Goal: Transaction & Acquisition: Book appointment/travel/reservation

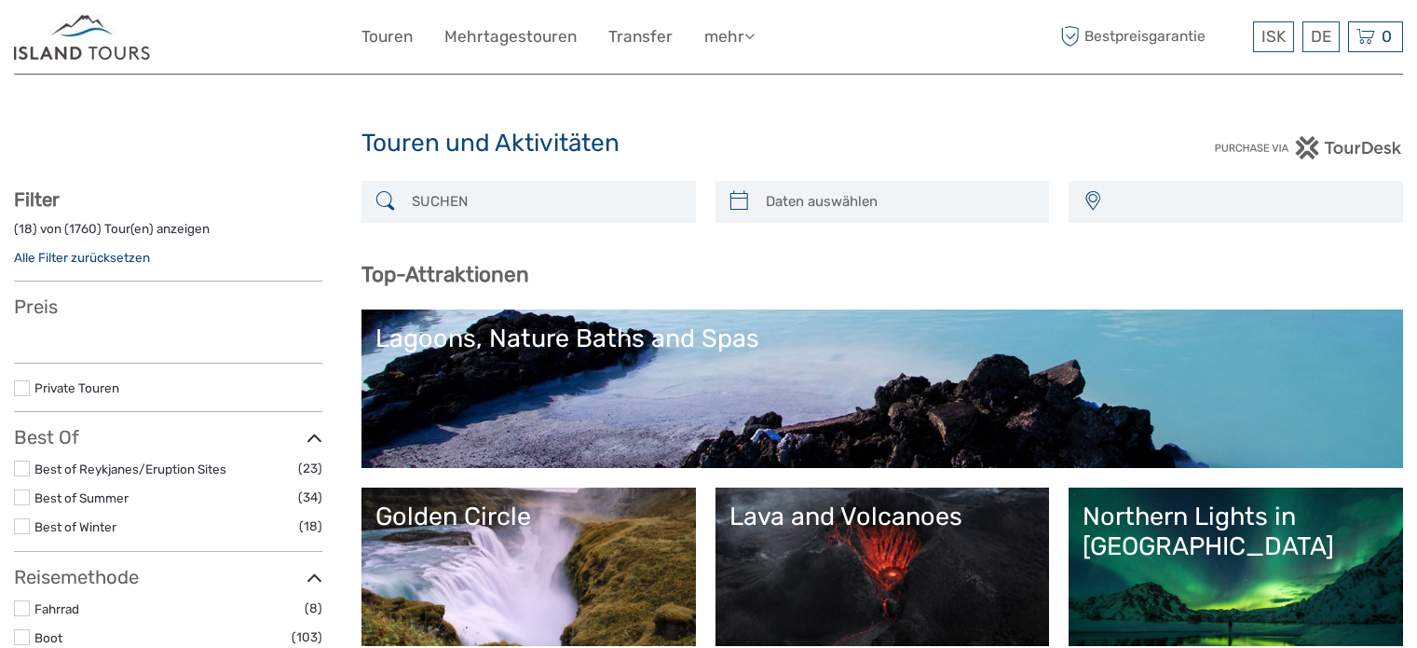
select select
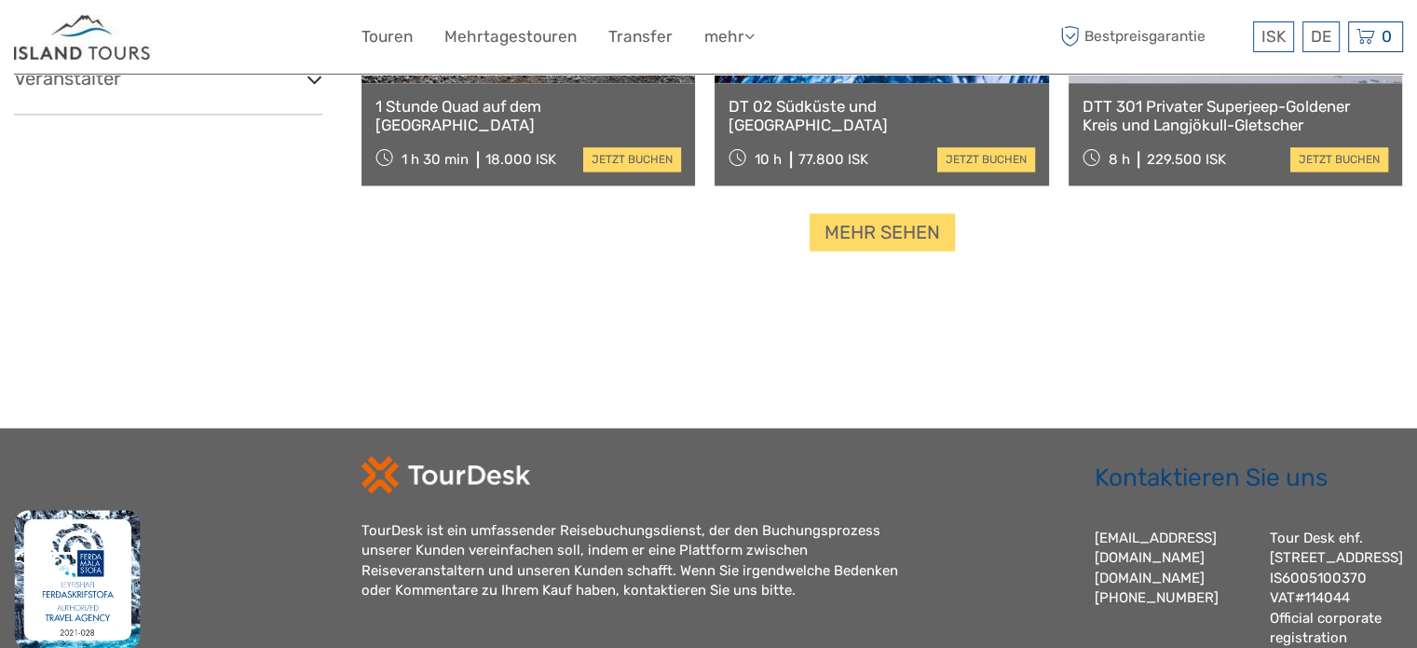
scroll to position [2516, 0]
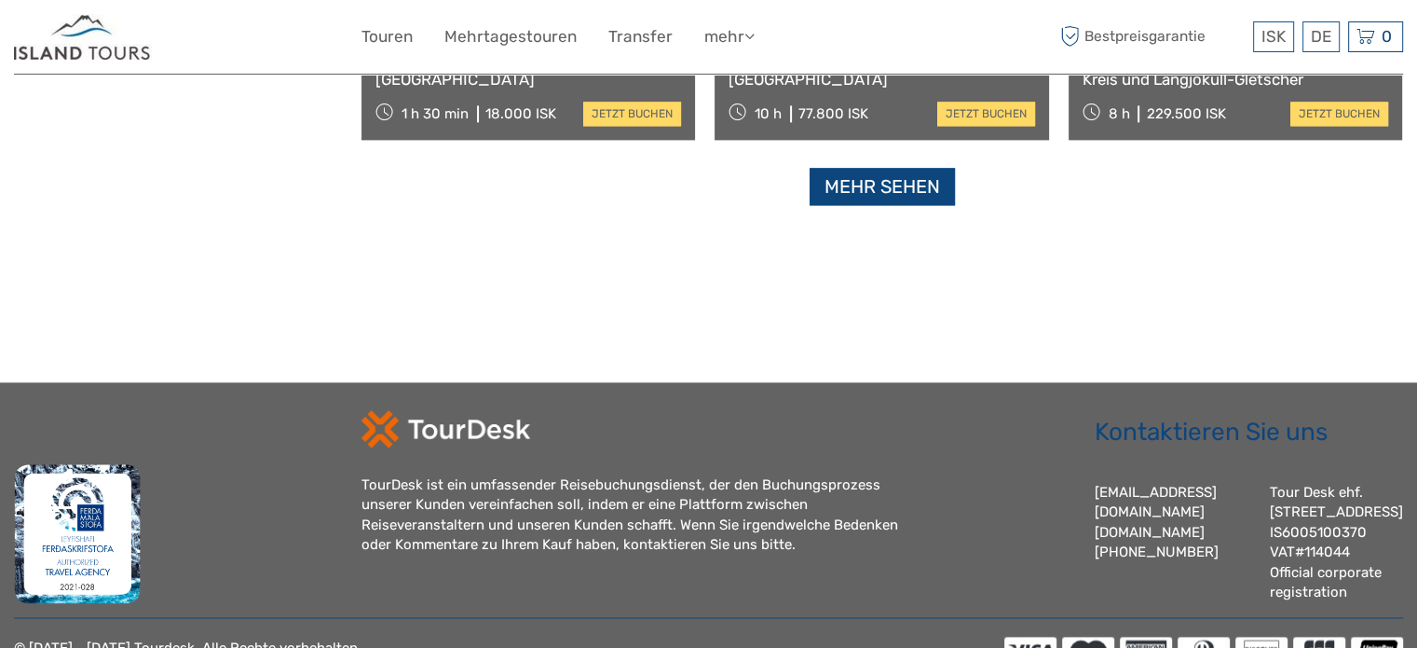
click at [878, 188] on link "Mehr sehen" at bounding box center [882, 187] width 145 height 38
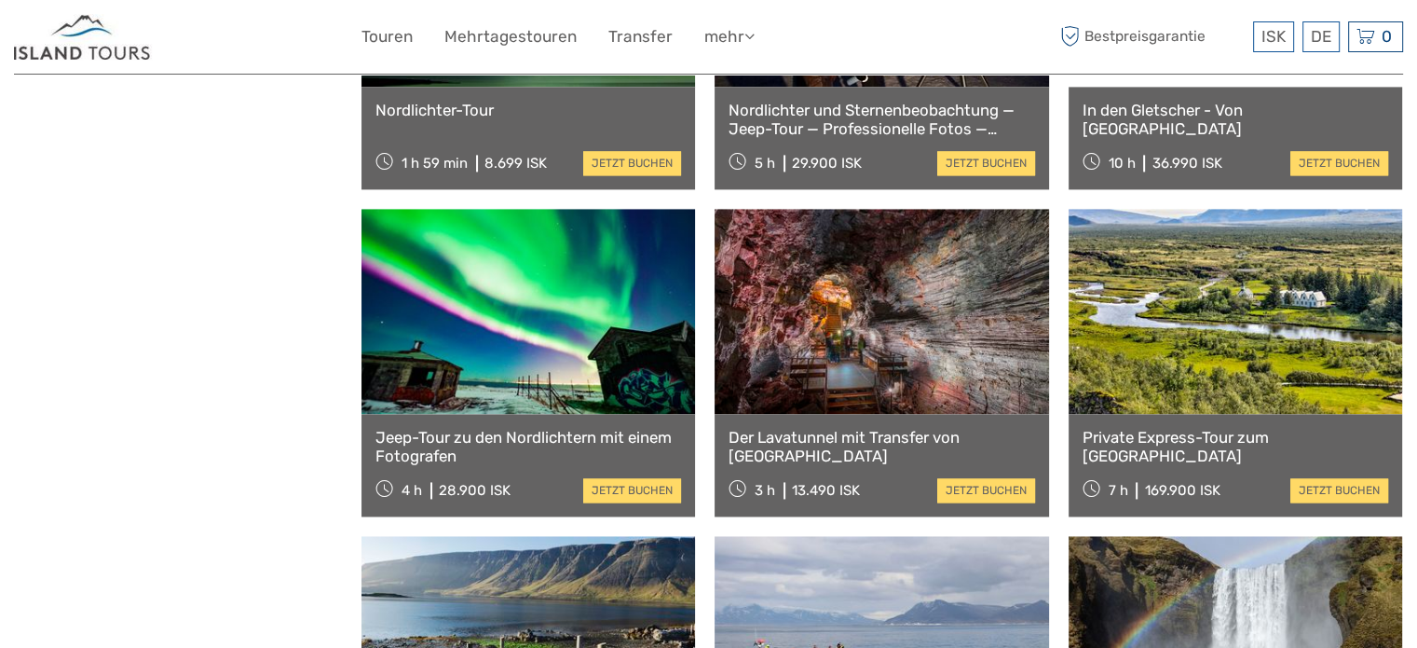
scroll to position [2423, 0]
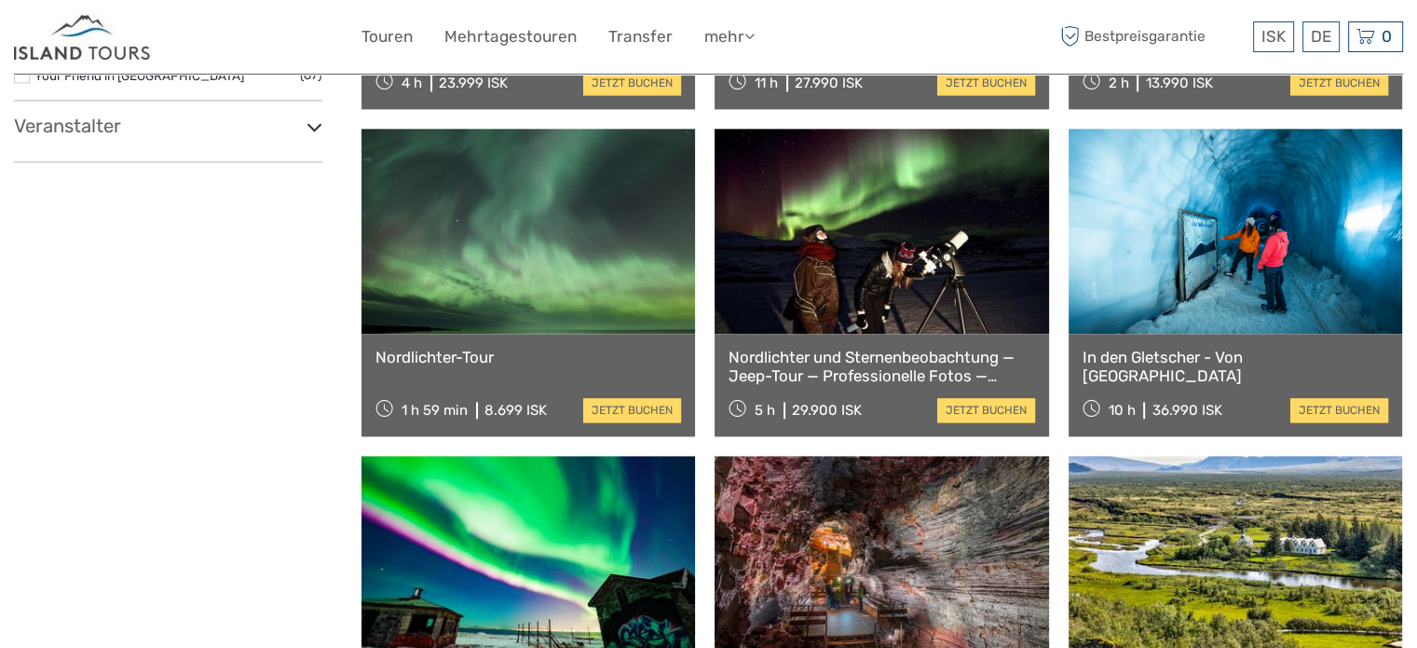
click at [827, 362] on link "Nordlichter und Sternenbeobachtung — Jeep-Tour — Professionelle Fotos — Kostenl…" at bounding box center [882, 367] width 306 height 38
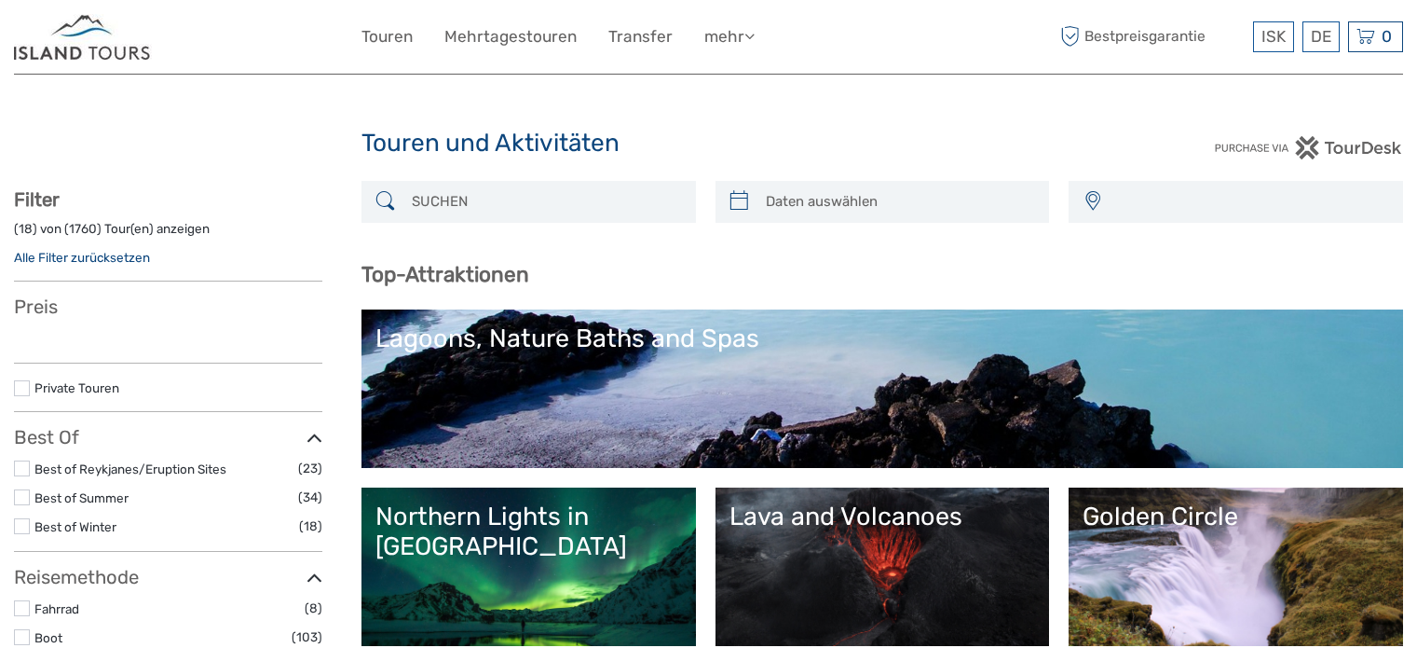
select select
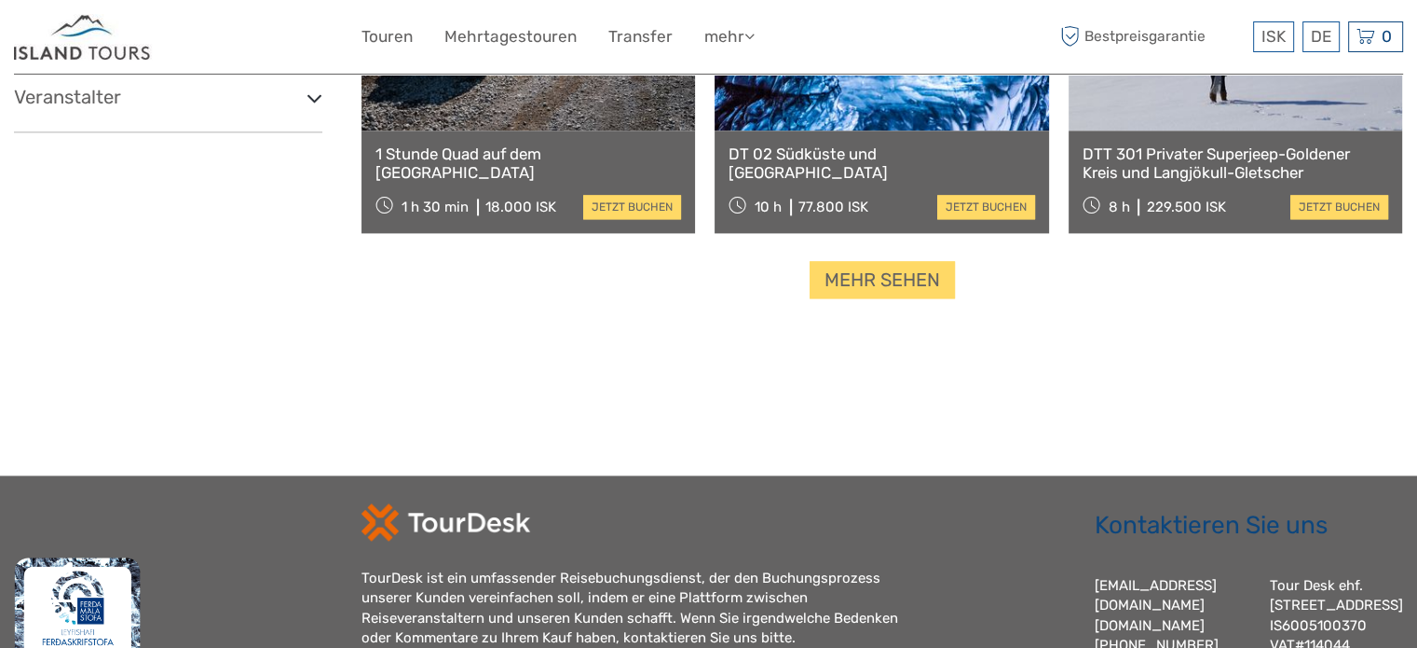
select select
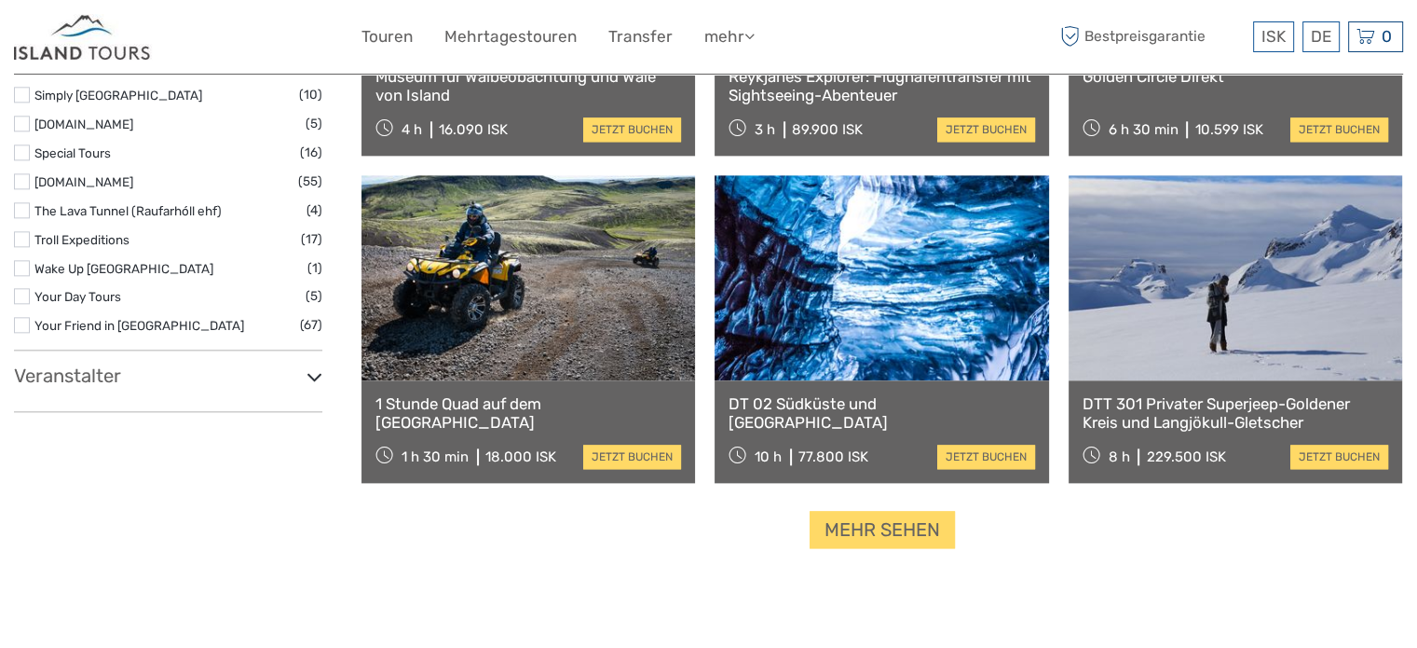
scroll to position [2516, 0]
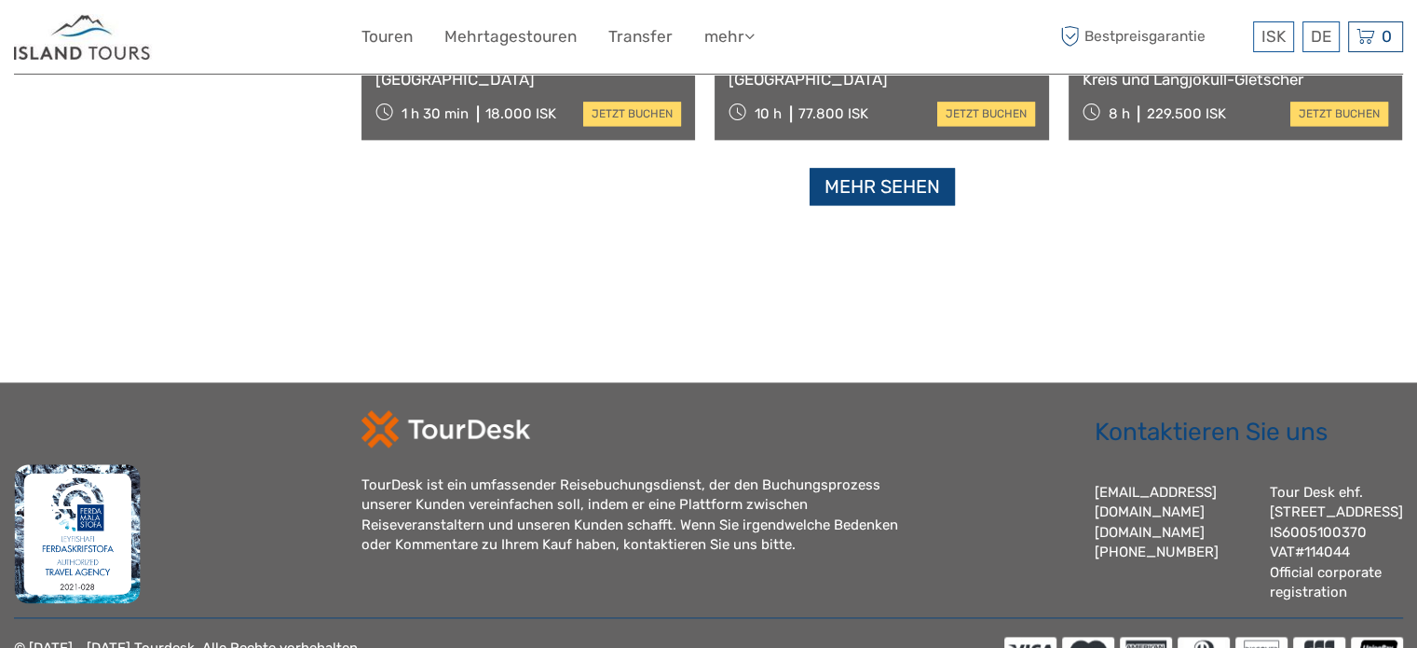
click at [887, 194] on link "Mehr sehen" at bounding box center [882, 187] width 145 height 38
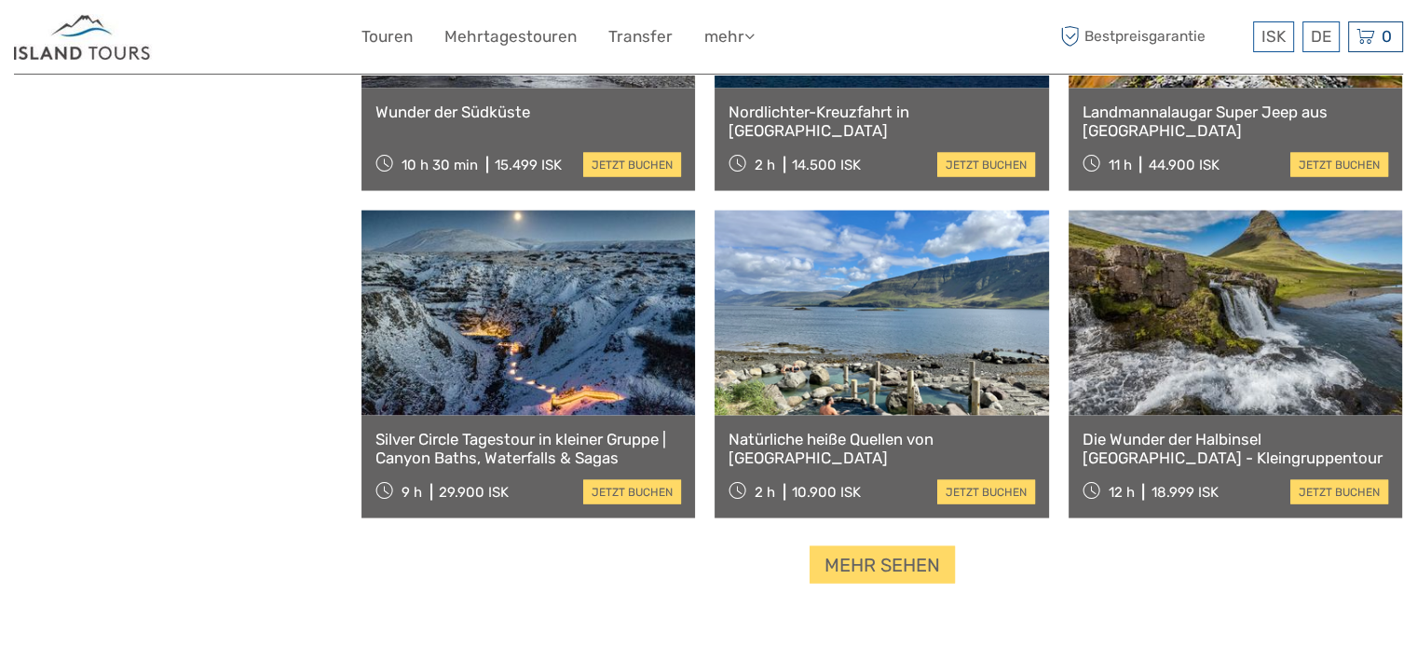
scroll to position [3634, 0]
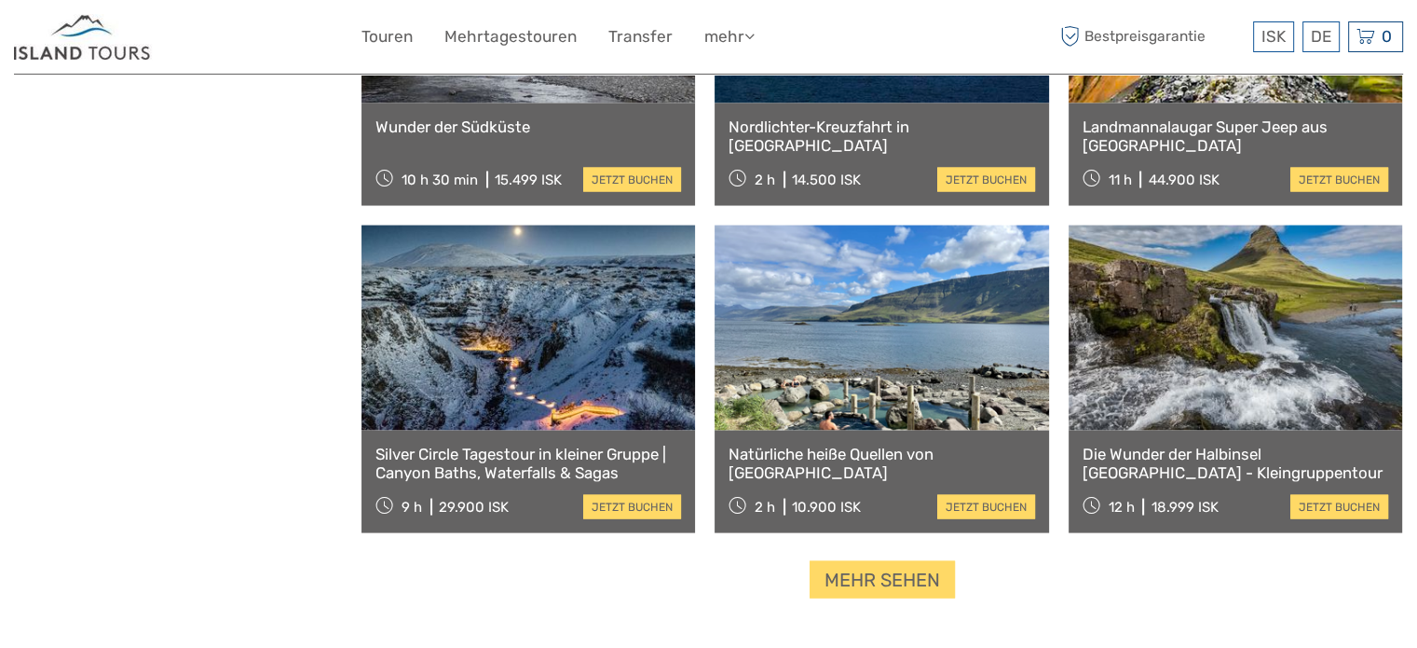
click at [1179, 460] on link "Die [PERSON_NAME] der Halbinsel [GEOGRAPHIC_DATA] - Kleingruppentour" at bounding box center [1236, 463] width 306 height 38
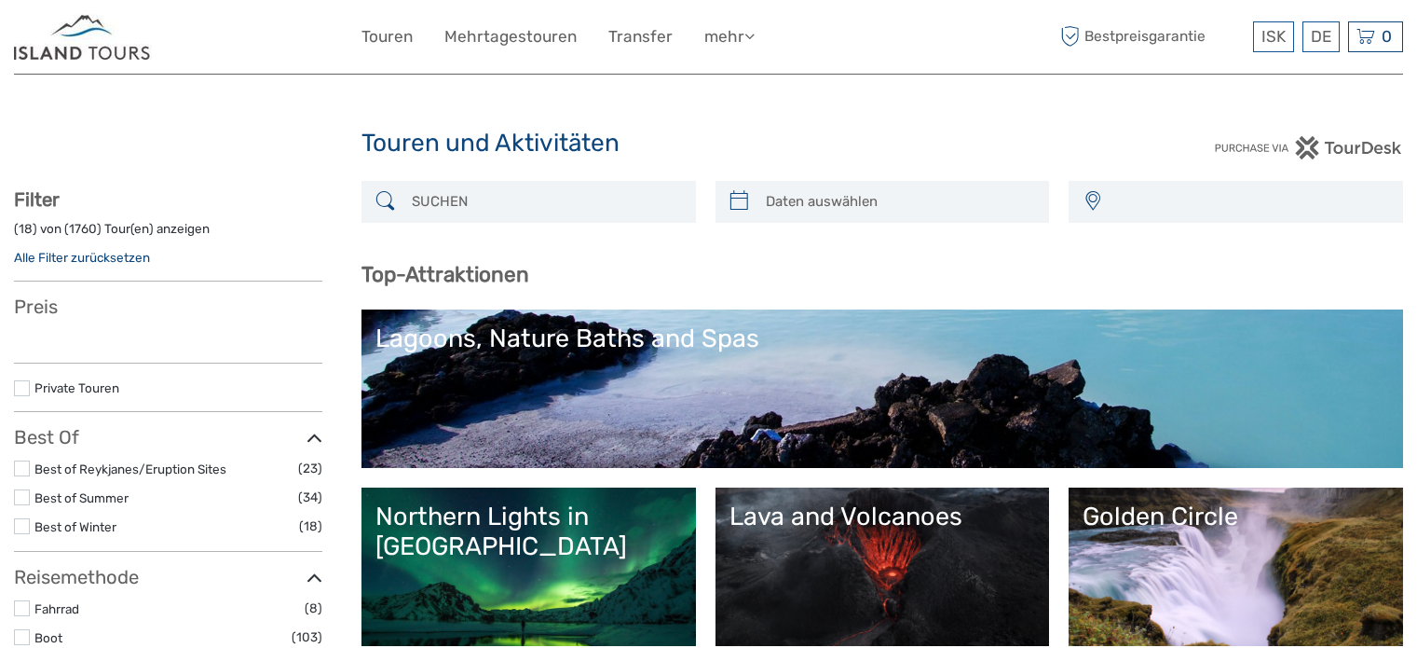
select select
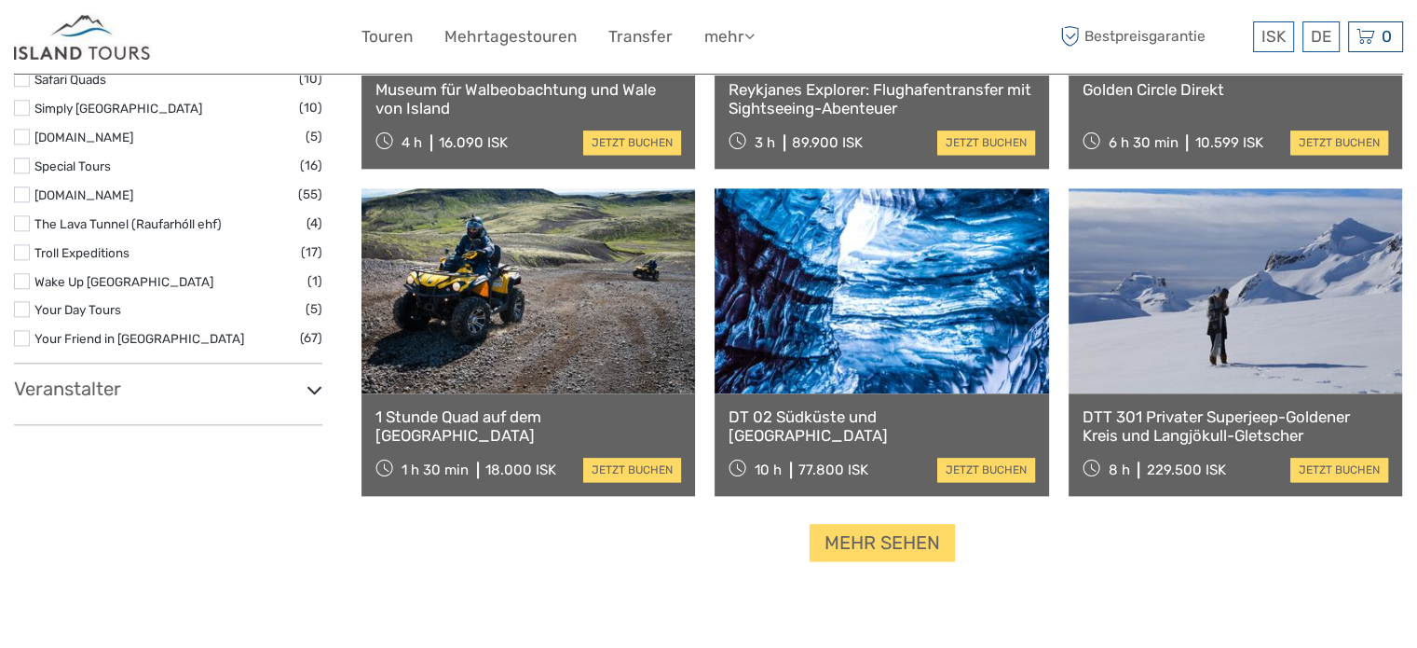
scroll to position [2169, 0]
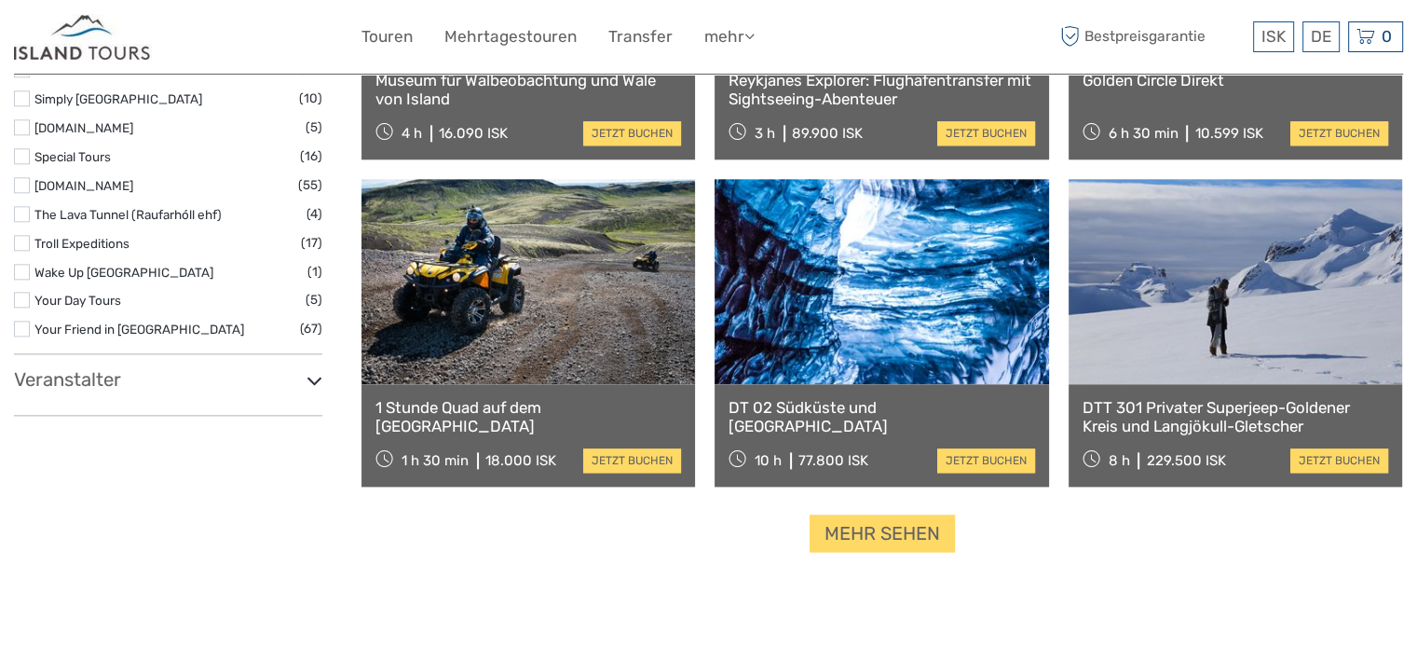
click at [896, 540] on link "Mehr sehen" at bounding box center [882, 533] width 145 height 38
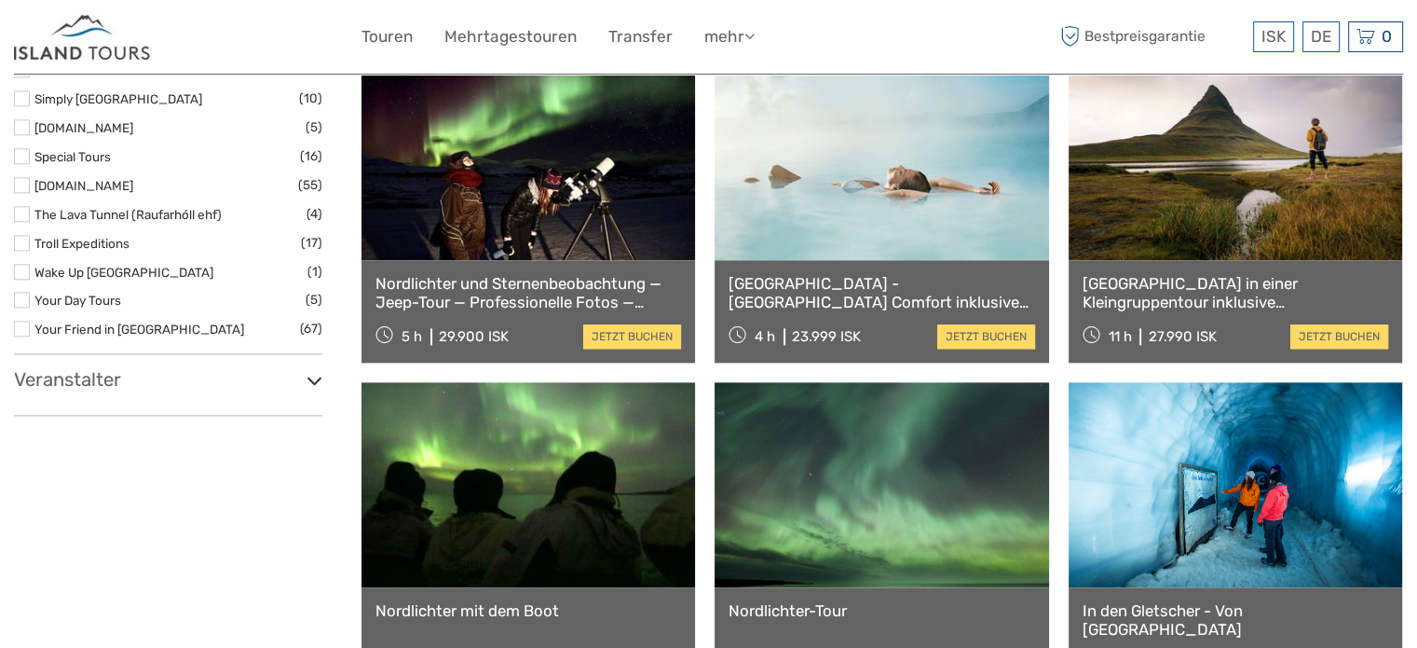
click at [1194, 294] on link "[GEOGRAPHIC_DATA] in einer Kleingruppentour inklusive hausgemachtem [GEOGRAPHIC…" at bounding box center [1236, 293] width 306 height 38
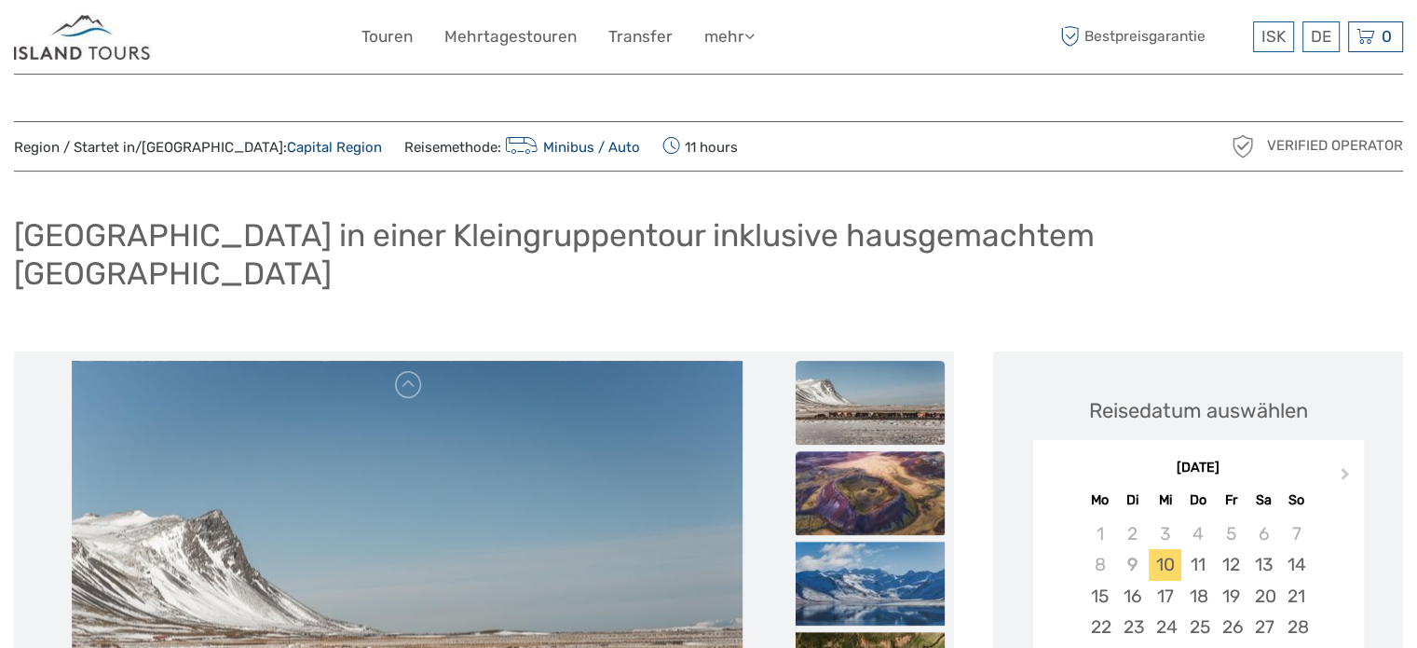
click at [887, 451] on img at bounding box center [870, 493] width 149 height 84
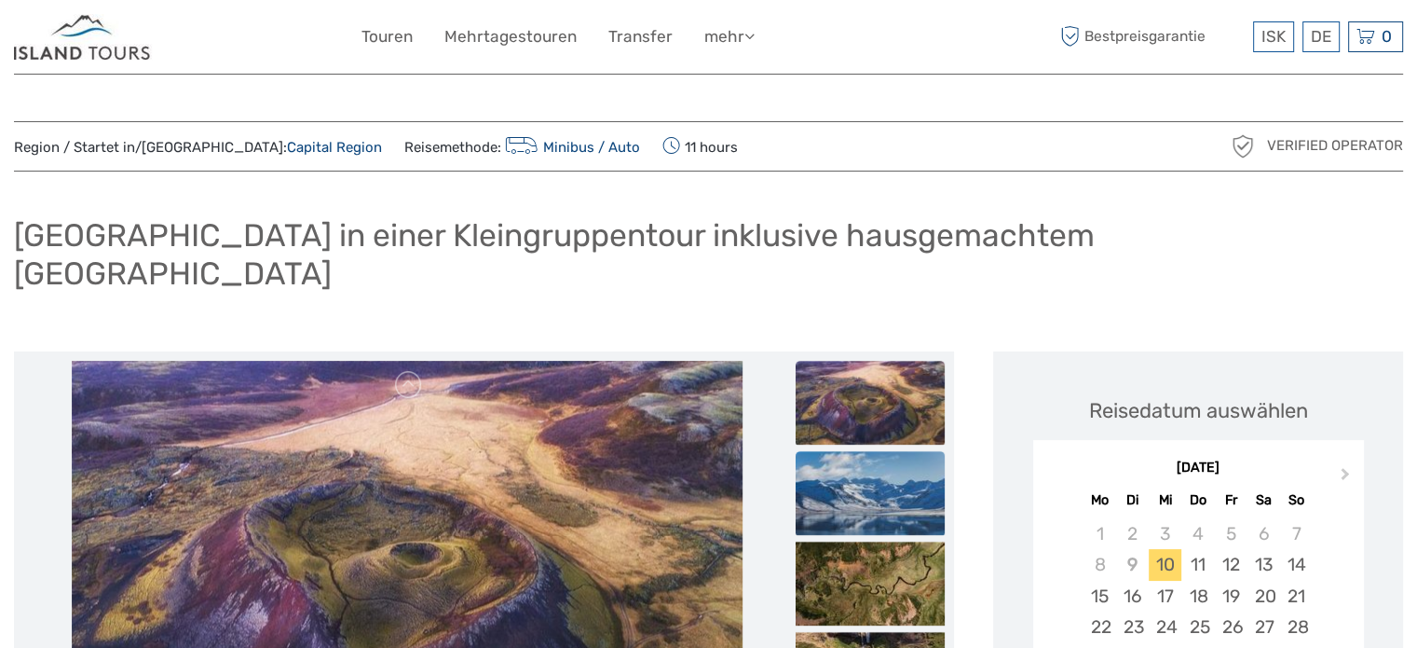
click at [902, 457] on img at bounding box center [870, 493] width 149 height 84
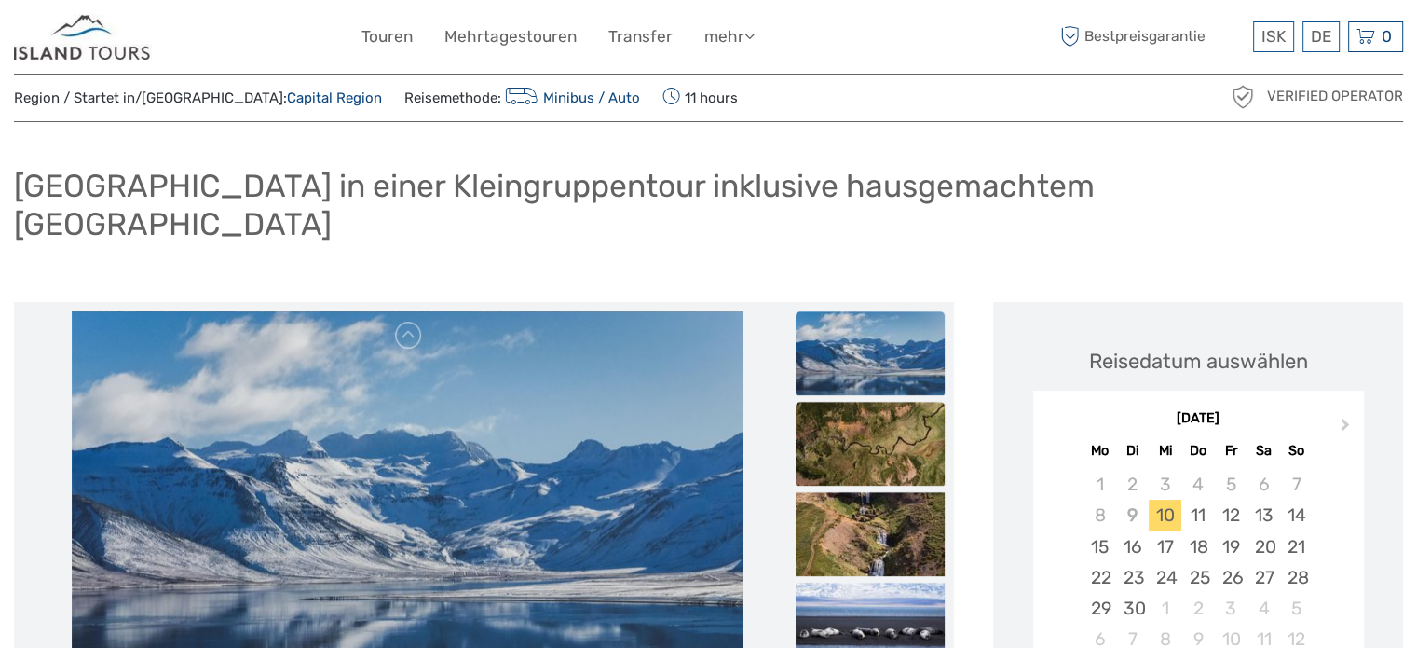
scroll to position [93, 0]
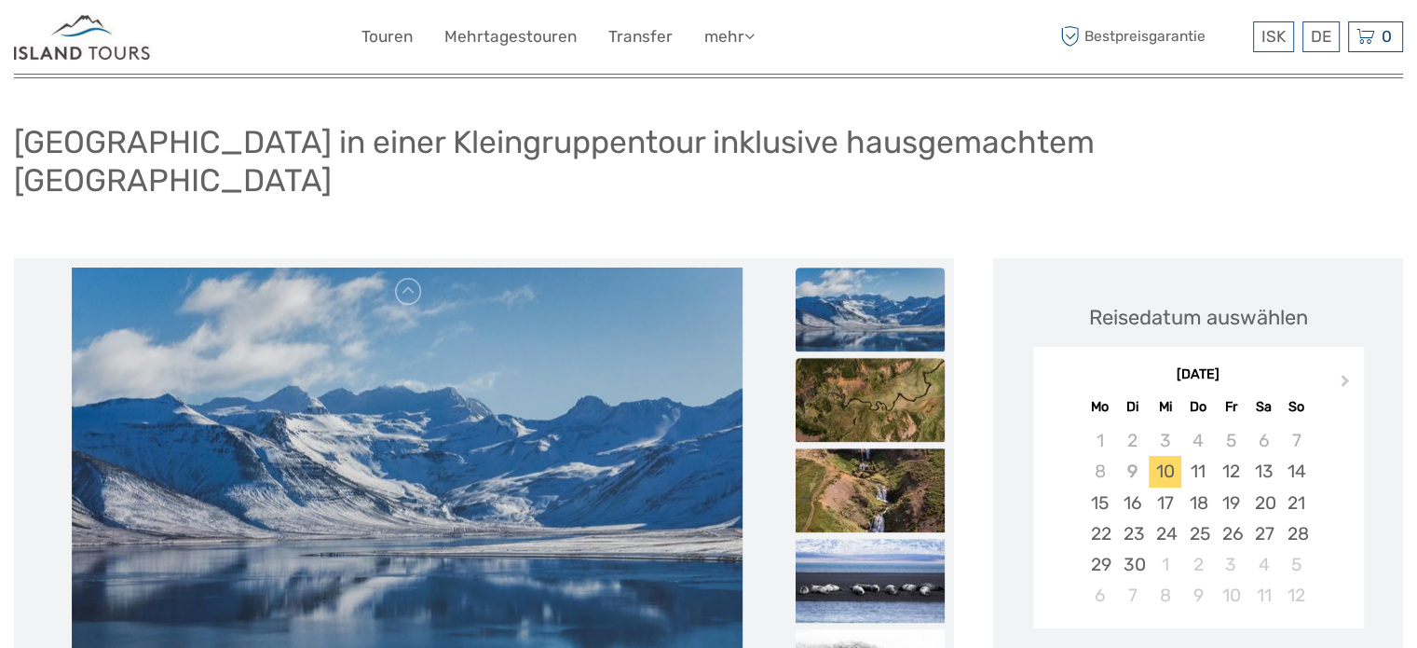
click at [898, 377] on img at bounding box center [870, 400] width 149 height 84
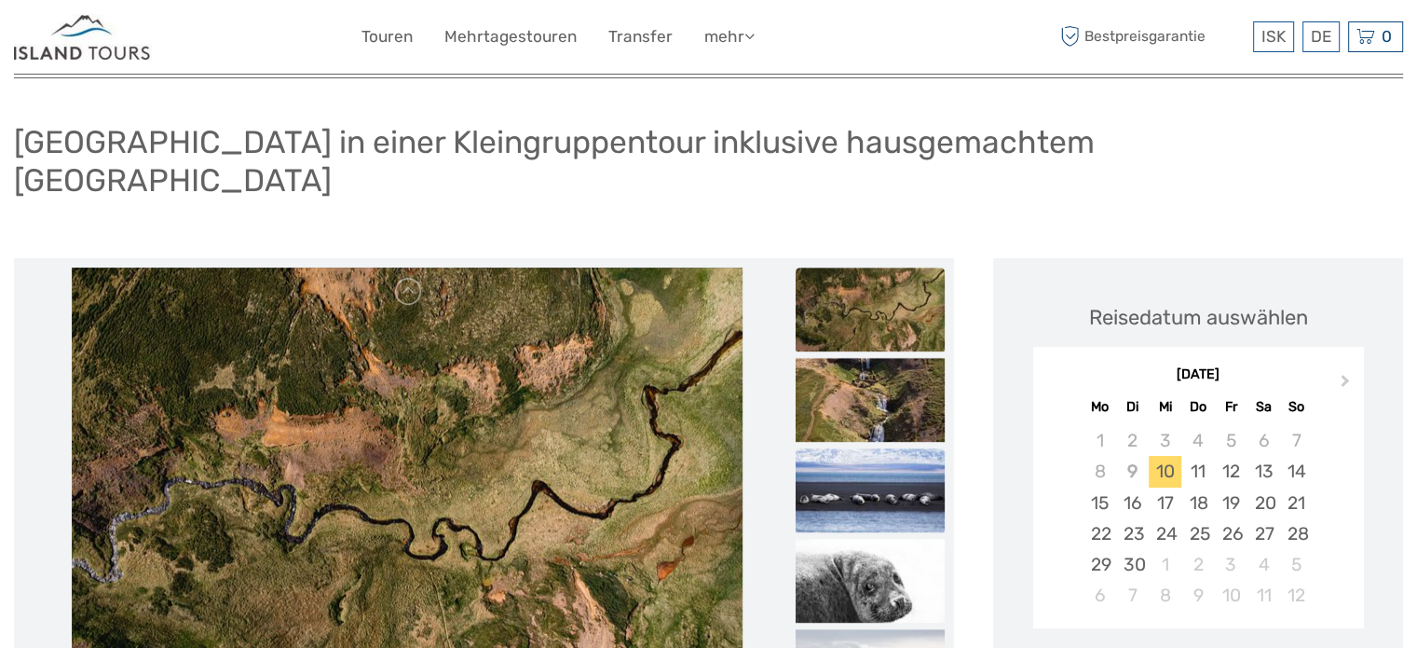
click at [902, 448] on img at bounding box center [870, 490] width 149 height 84
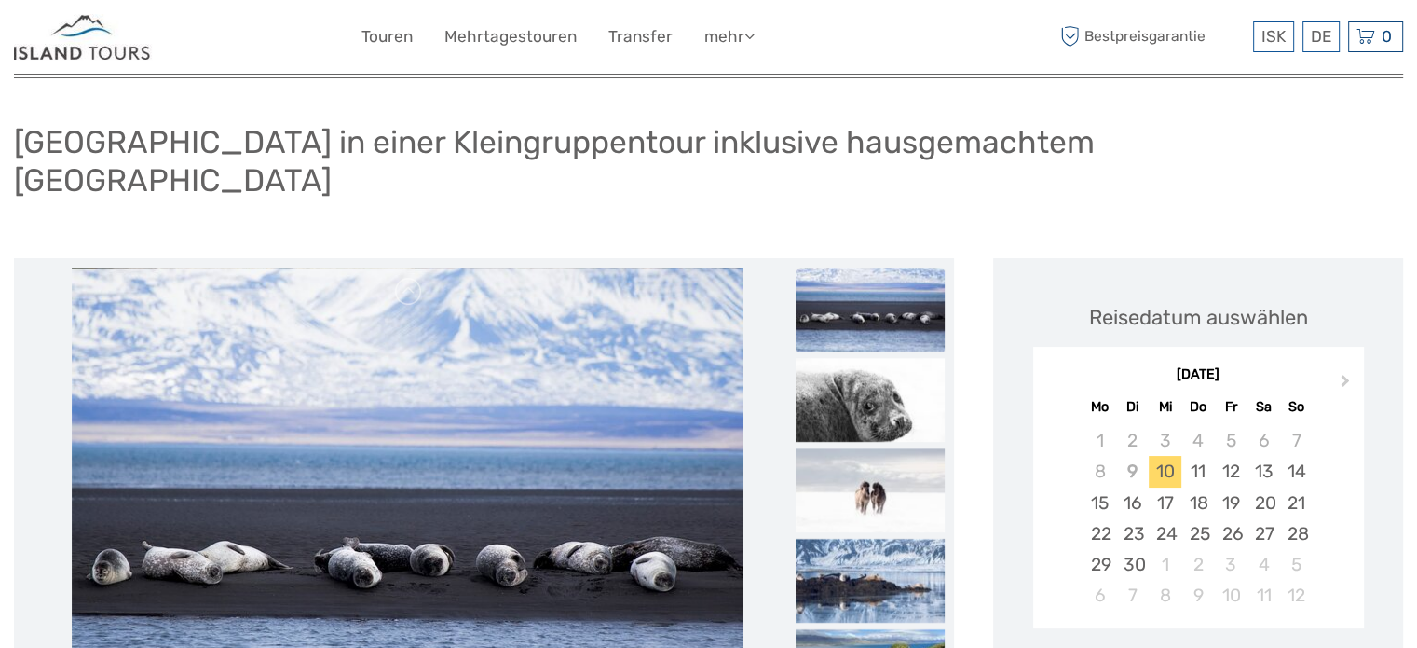
click at [870, 291] on img at bounding box center [870, 309] width 149 height 84
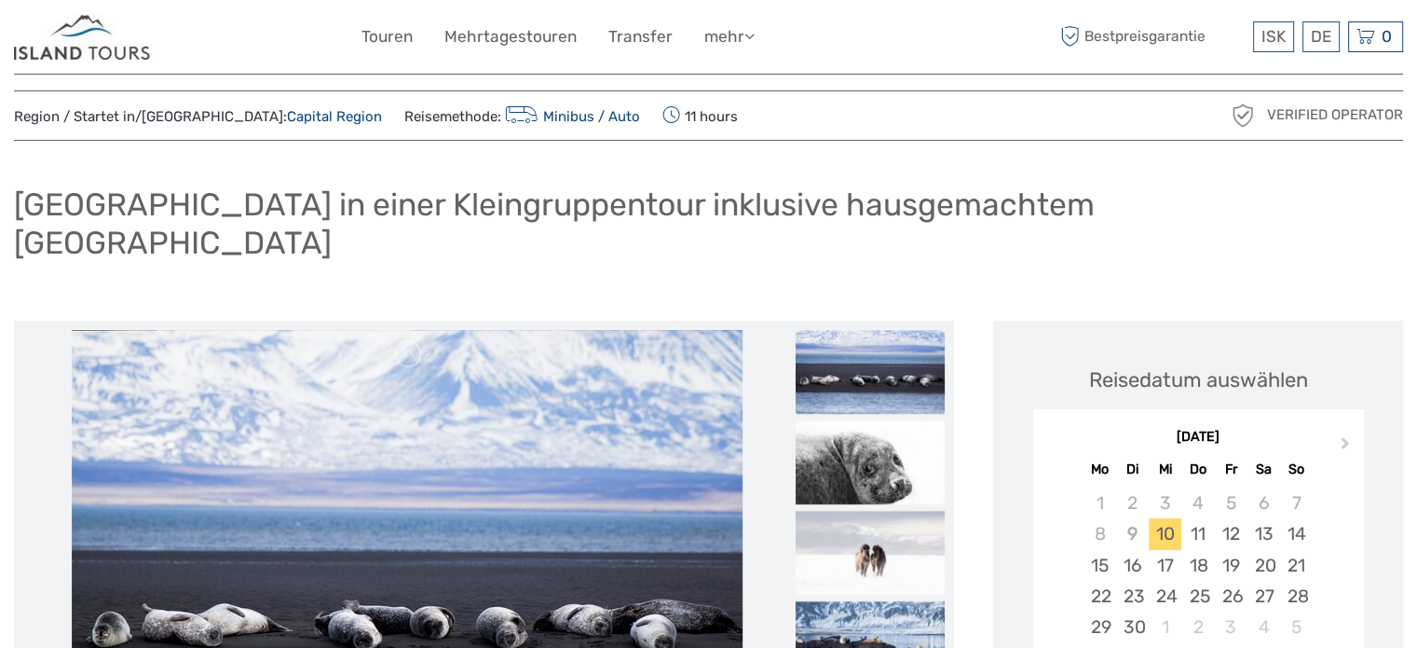
scroll to position [0, 0]
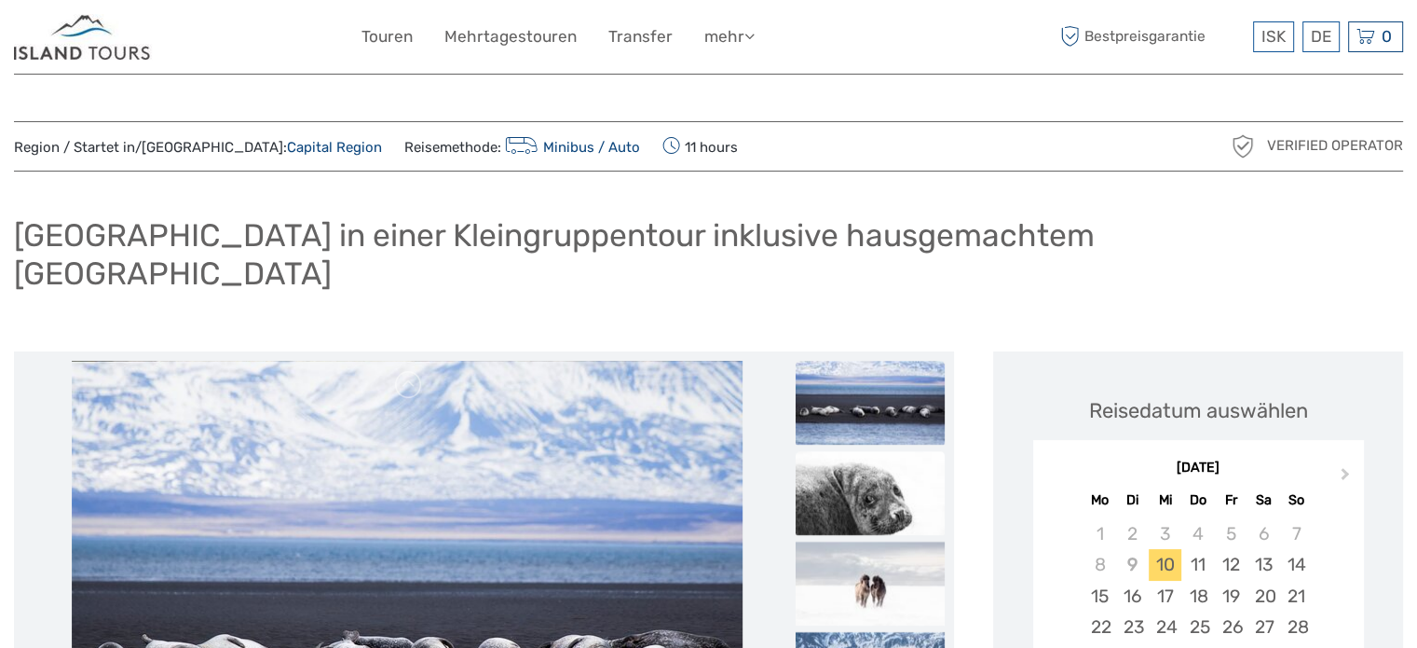
click at [902, 466] on img at bounding box center [870, 493] width 149 height 84
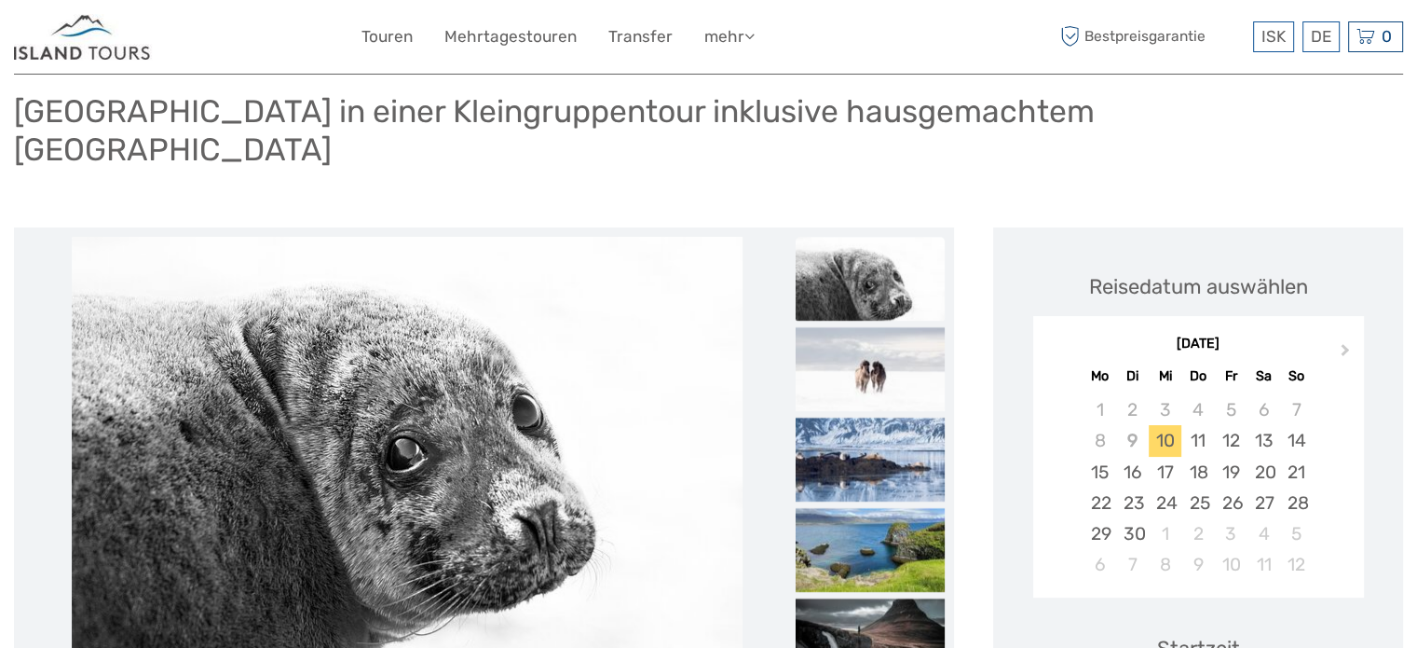
scroll to position [186, 0]
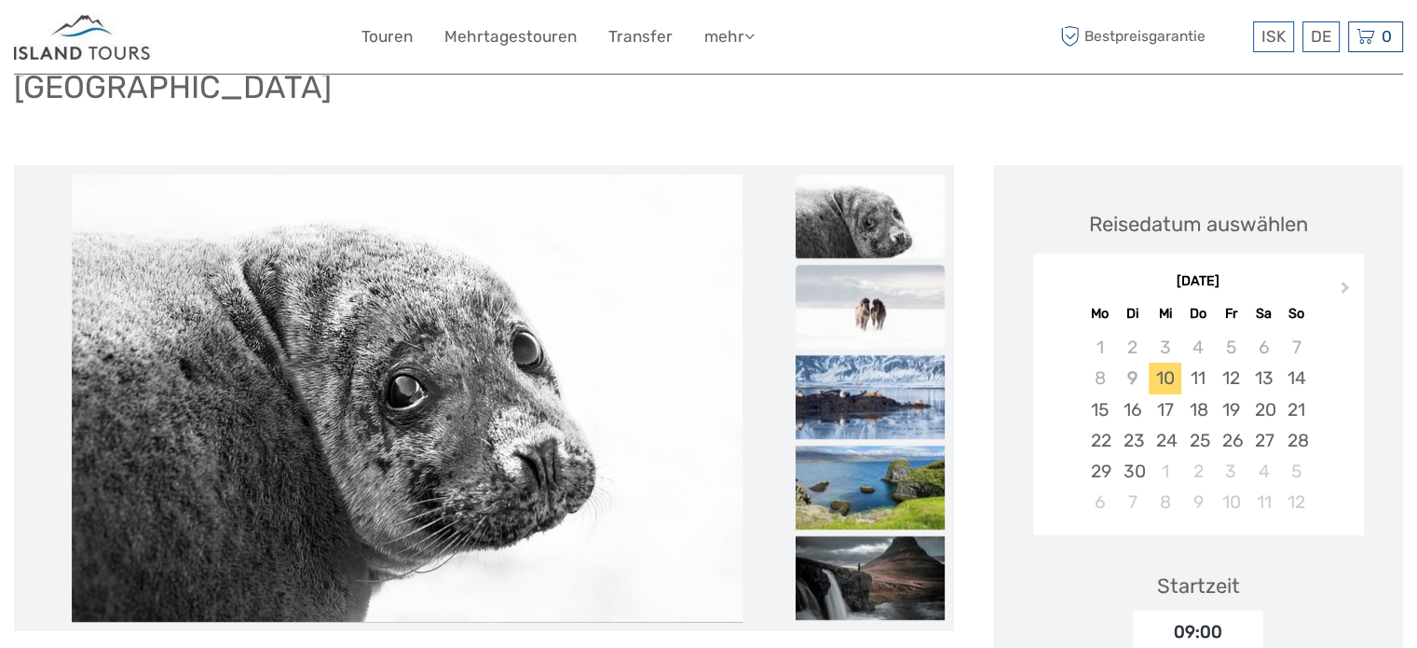
click at [876, 304] on img at bounding box center [870, 307] width 149 height 84
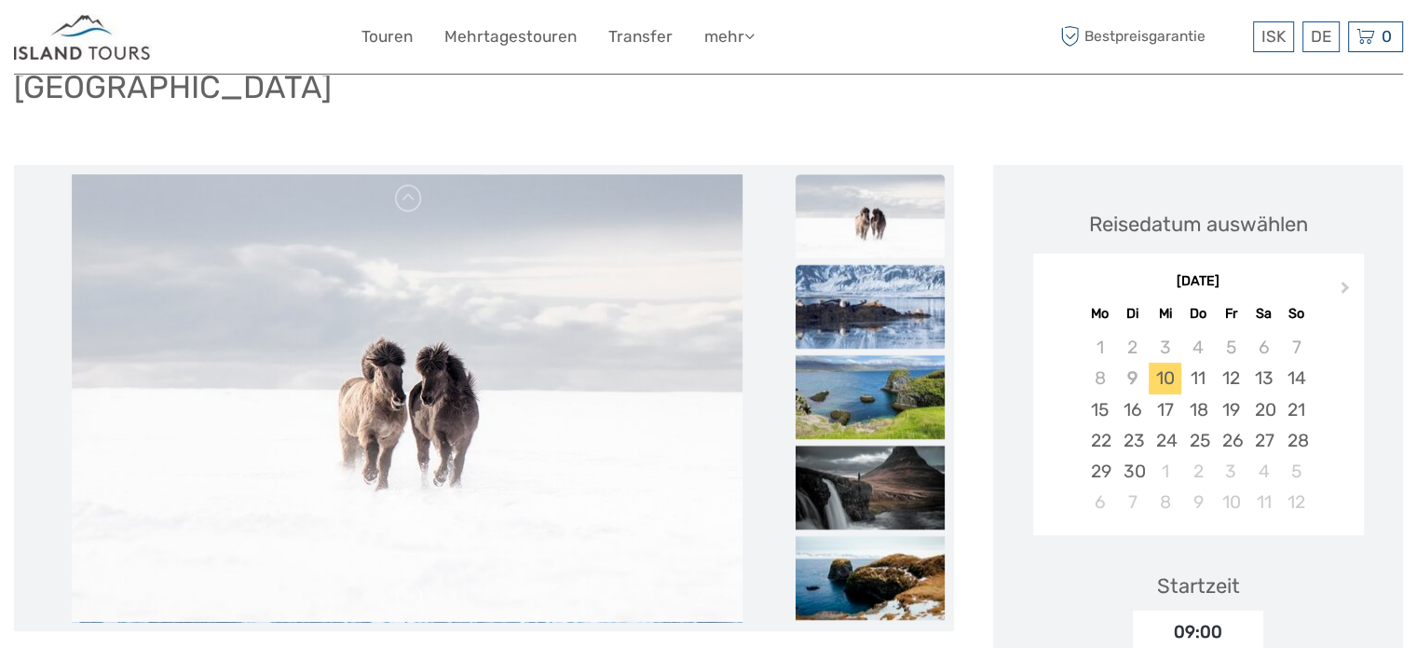
click at [876, 285] on img at bounding box center [870, 307] width 149 height 84
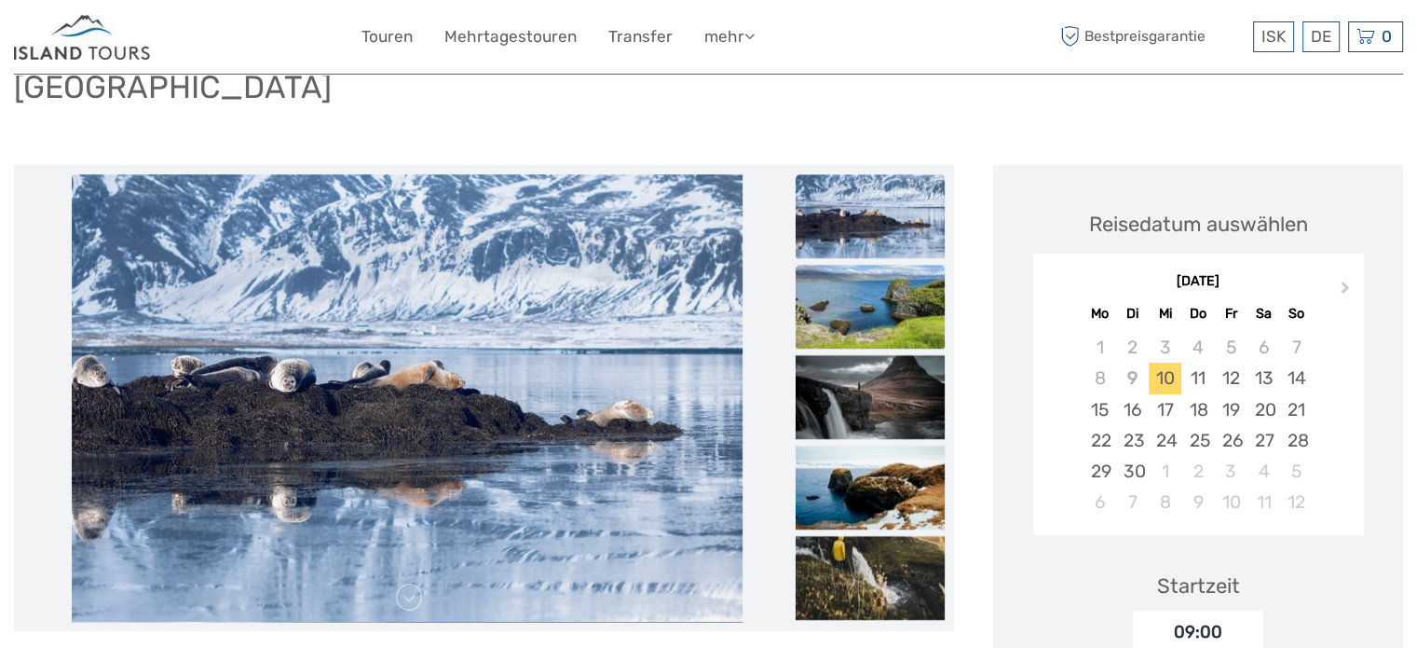
click at [875, 285] on img at bounding box center [870, 307] width 149 height 84
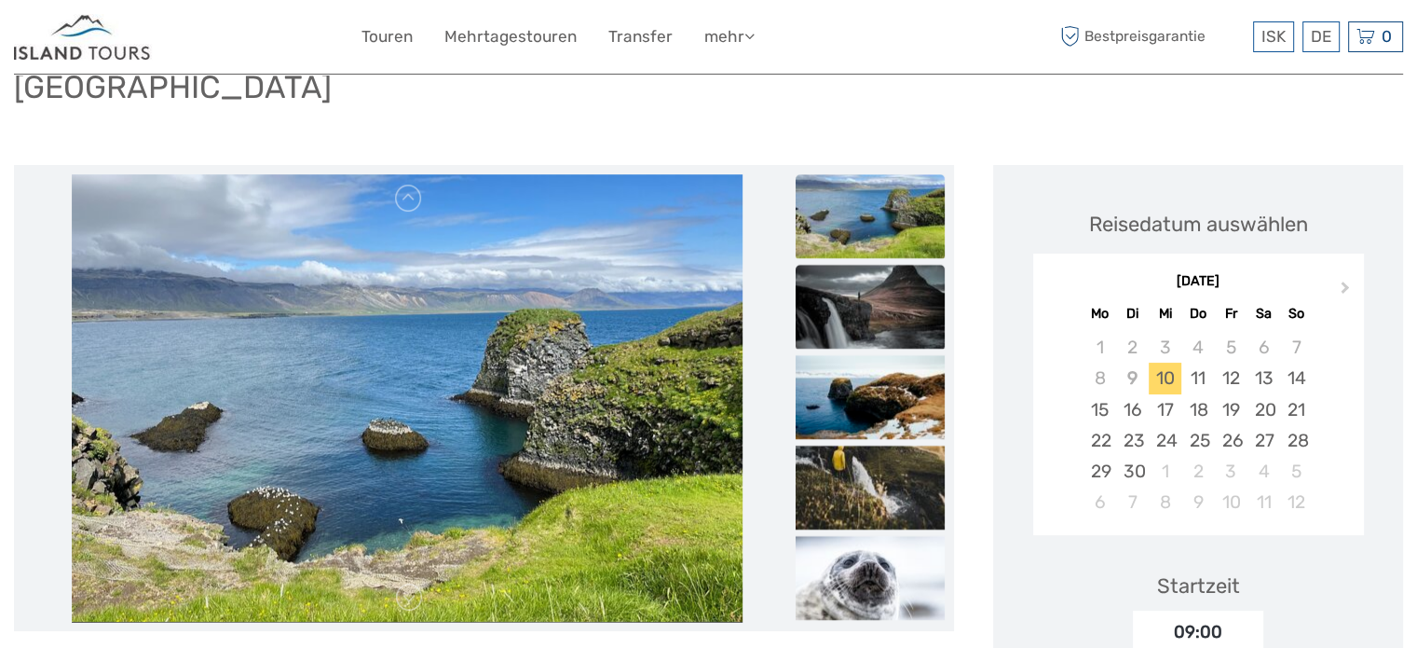
click at [874, 286] on img at bounding box center [870, 307] width 149 height 84
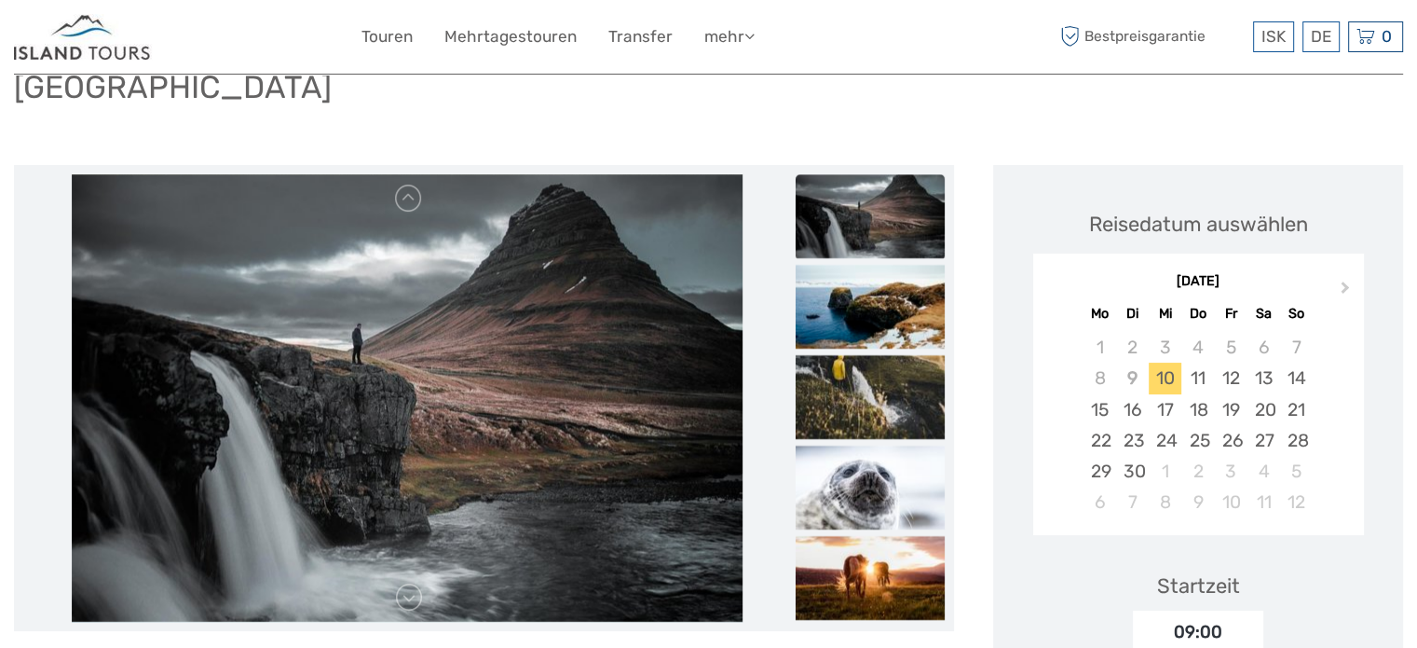
click at [874, 286] on img at bounding box center [870, 307] width 149 height 84
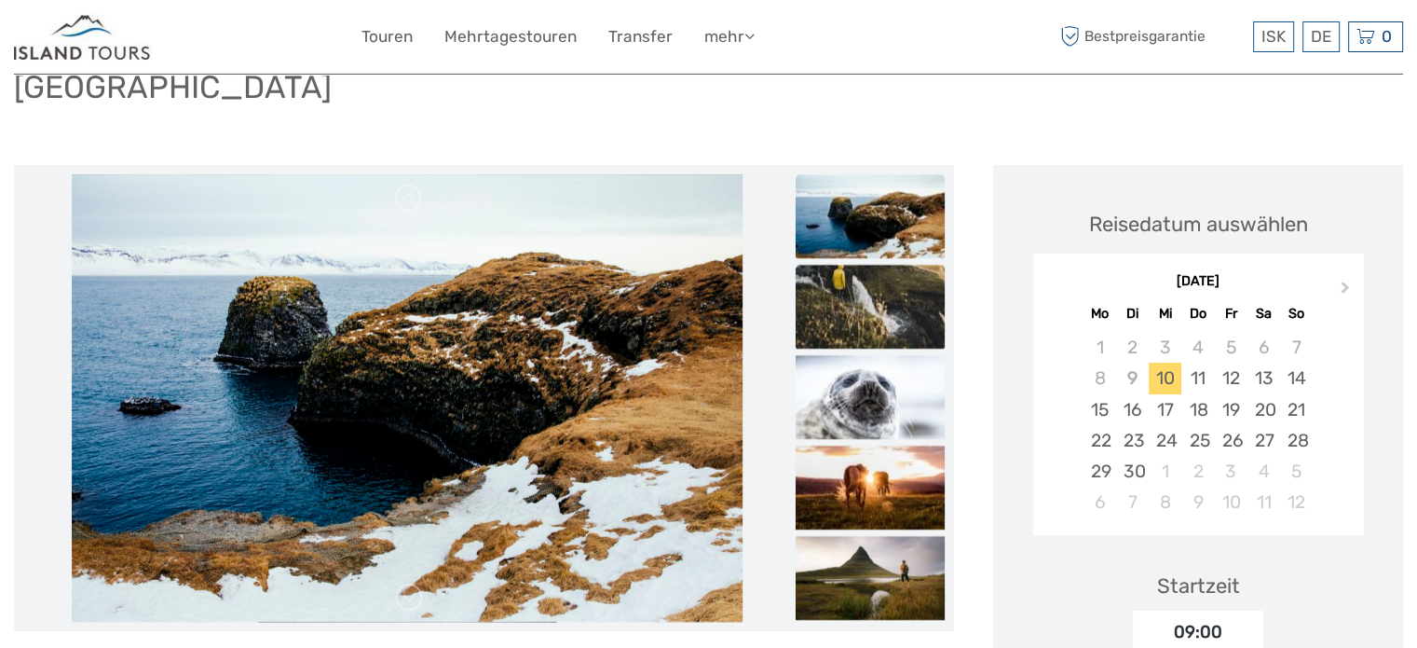
click at [873, 287] on img at bounding box center [870, 307] width 149 height 84
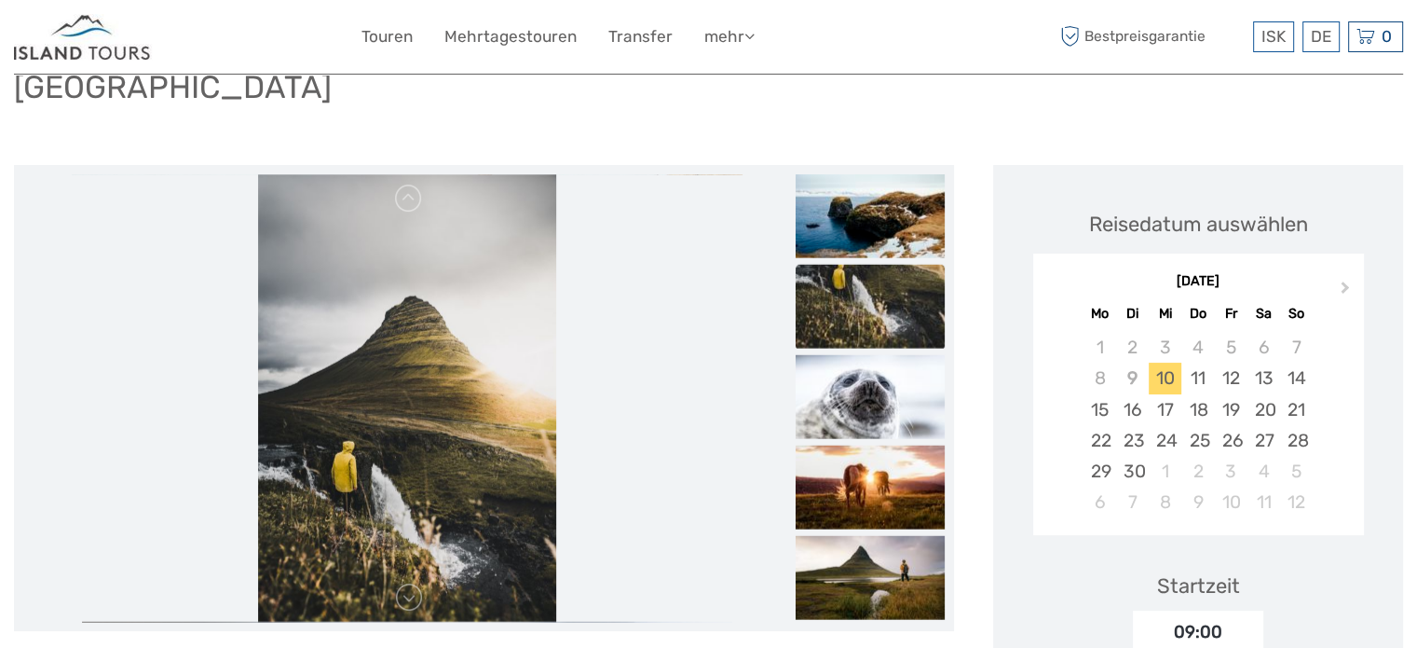
click at [873, 287] on img at bounding box center [870, 307] width 149 height 84
click at [902, 365] on img at bounding box center [870, 397] width 149 height 84
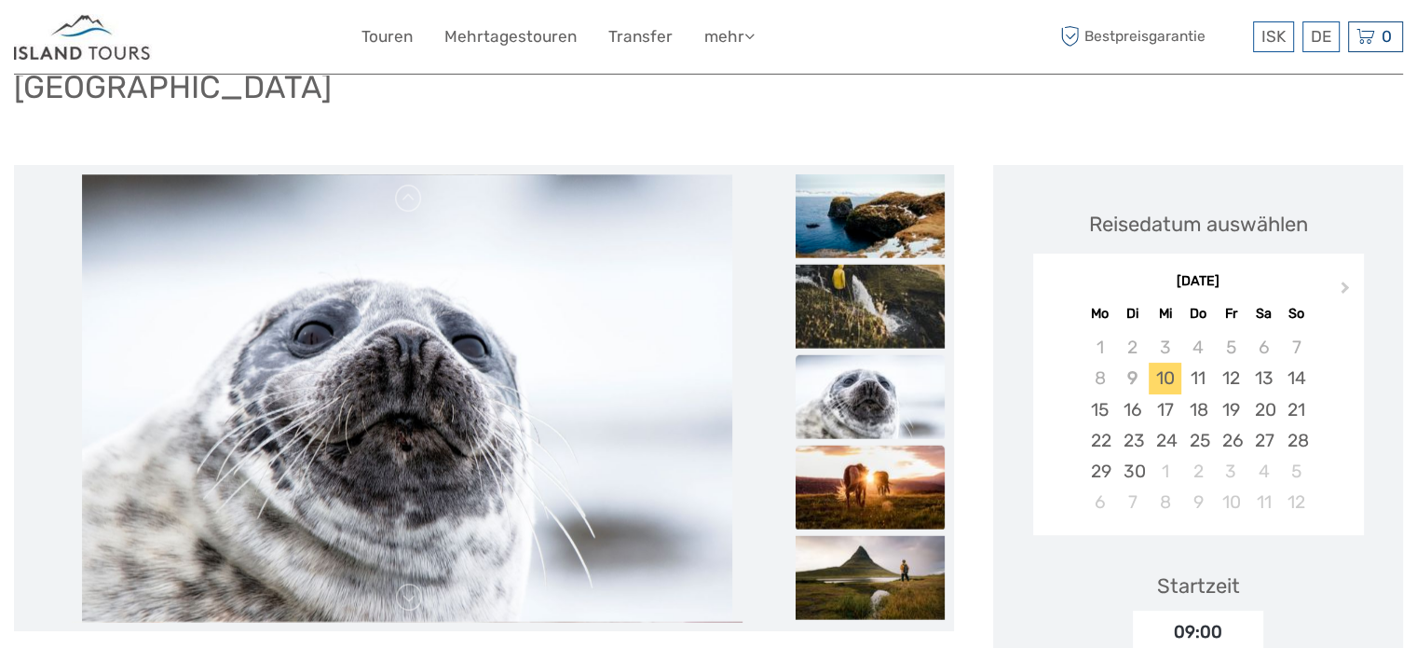
click at [914, 469] on img at bounding box center [870, 487] width 149 height 84
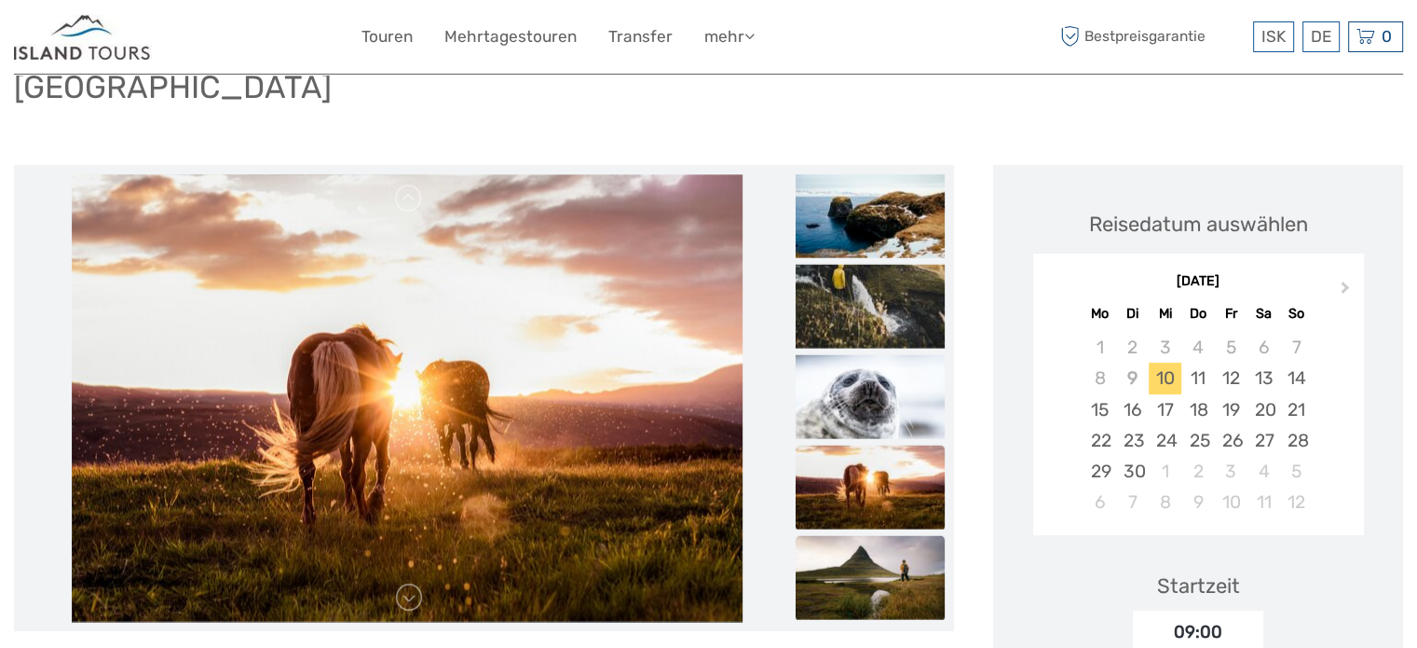
click at [896, 543] on img at bounding box center [870, 578] width 149 height 84
